Goal: Check status: Check status

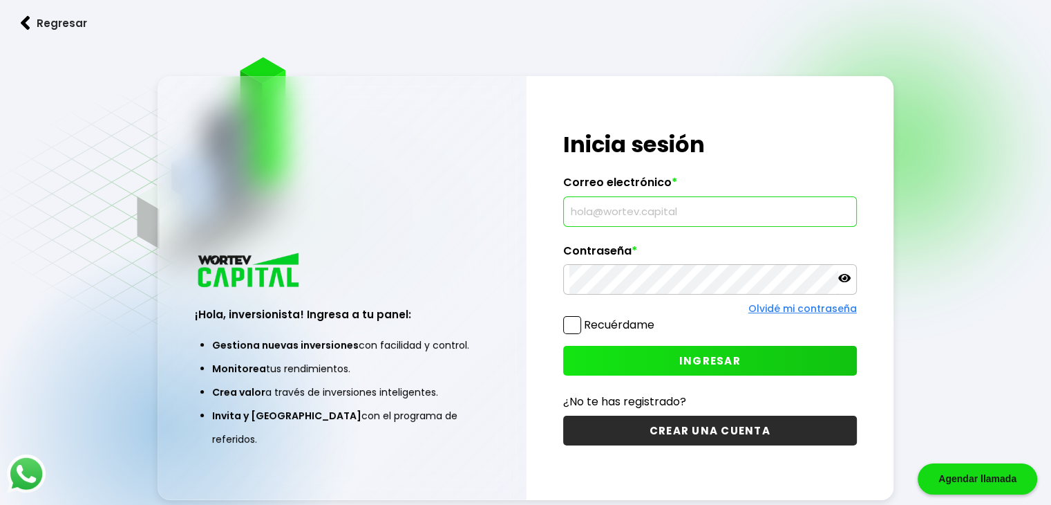
click at [633, 206] on input "text" at bounding box center [710, 211] width 281 height 29
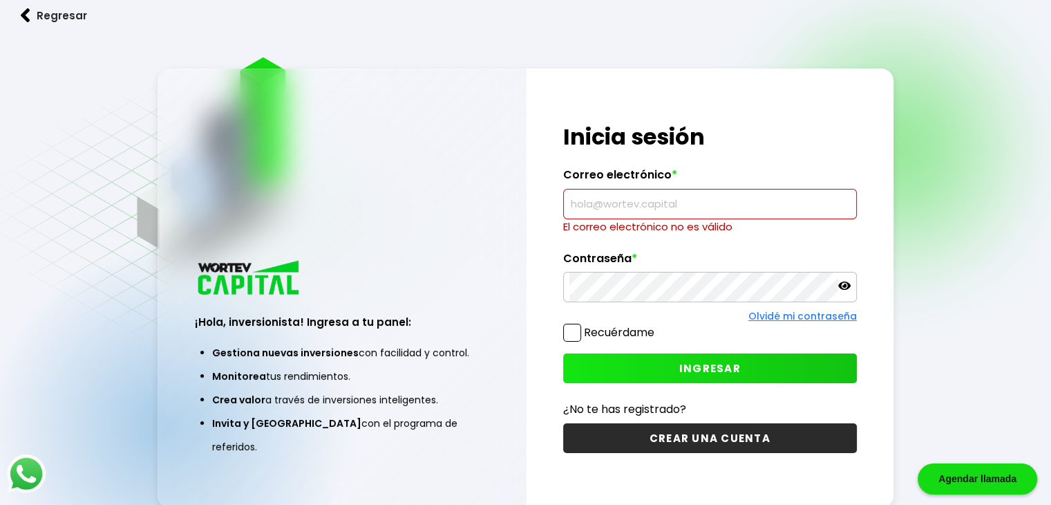
type input "[EMAIL_ADDRESS][DOMAIN_NAME]"
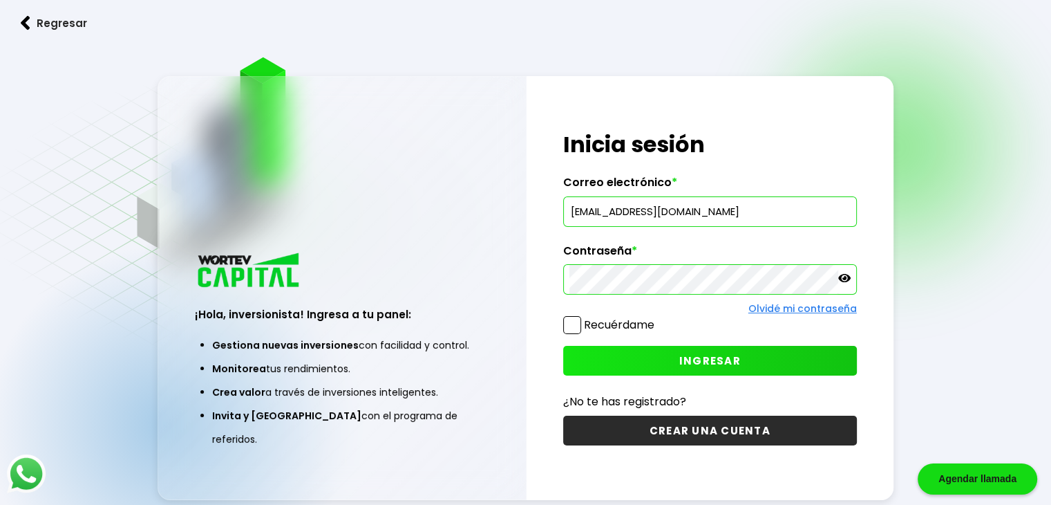
click at [690, 364] on span "INGRESAR" at bounding box center [710, 360] width 62 height 15
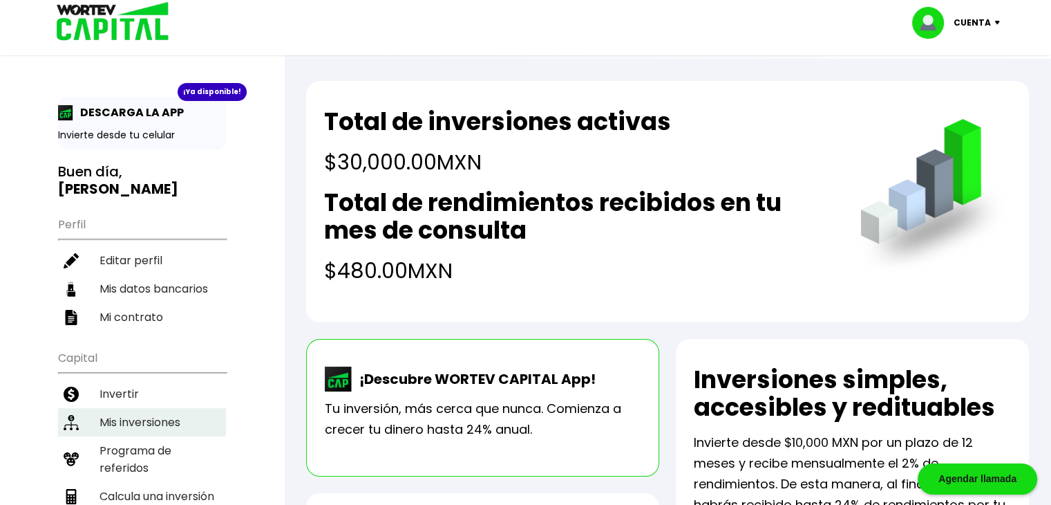
click at [136, 408] on li "Mis inversiones" at bounding box center [142, 422] width 168 height 28
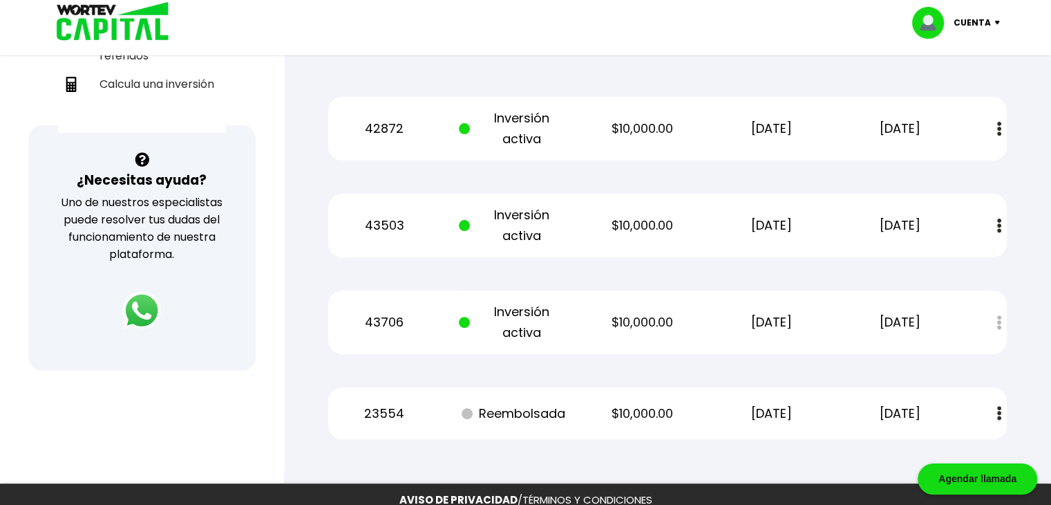
scroll to position [411, 0]
